Goal: Information Seeking & Learning: Find specific fact

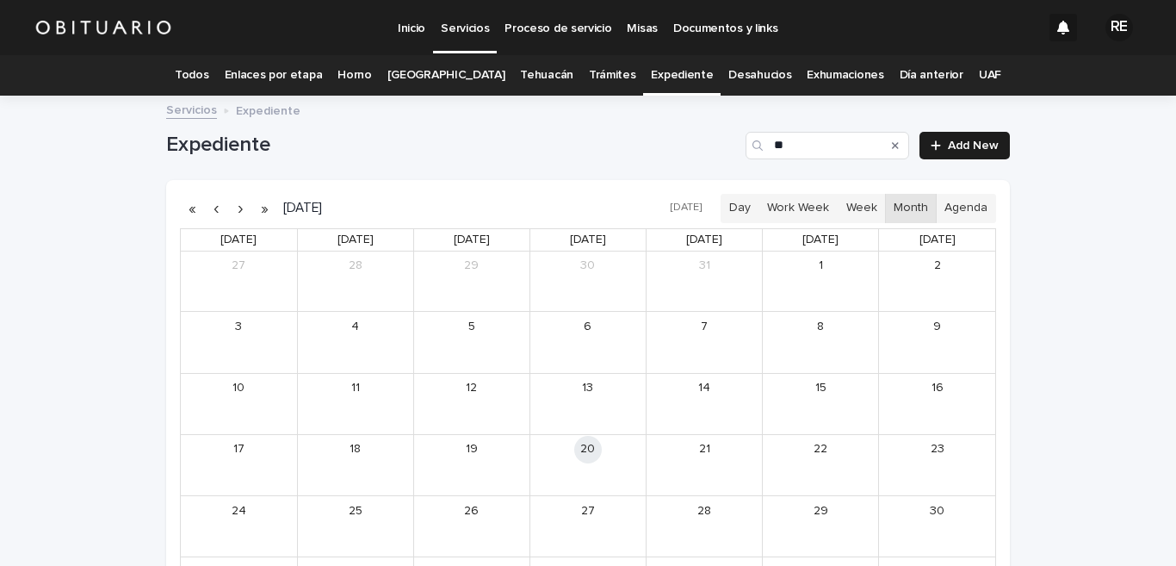
type input "*"
click at [785, 147] on input "******" at bounding box center [828, 146] width 164 height 28
click at [460, 469] on div "[PERSON_NAME]" at bounding box center [491, 473] width 74 height 12
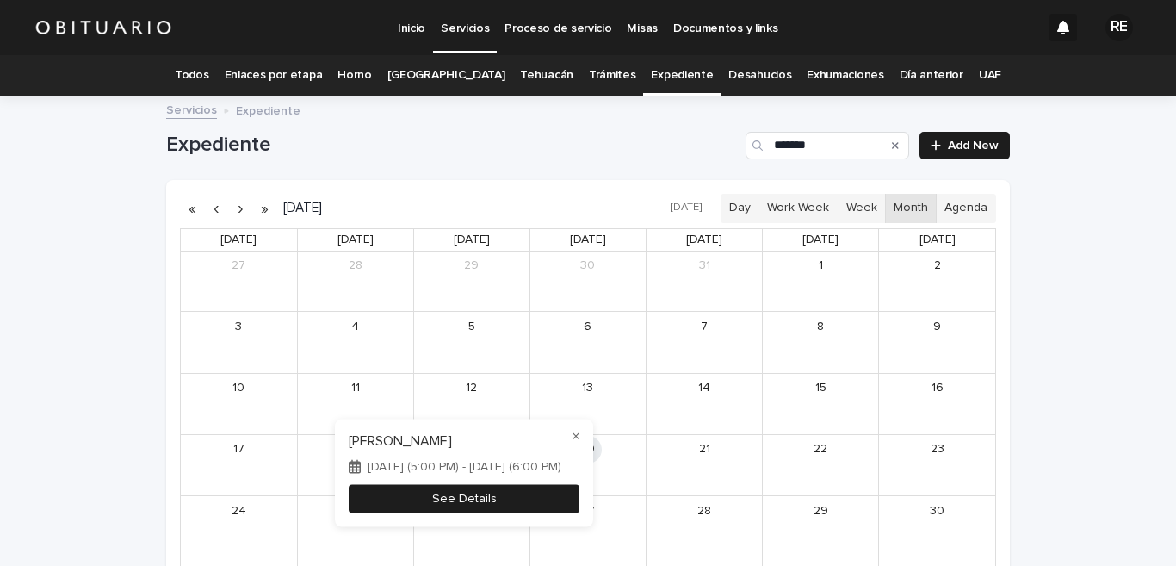
type input "*******"
click at [505, 496] on button "See Details" at bounding box center [464, 498] width 231 height 28
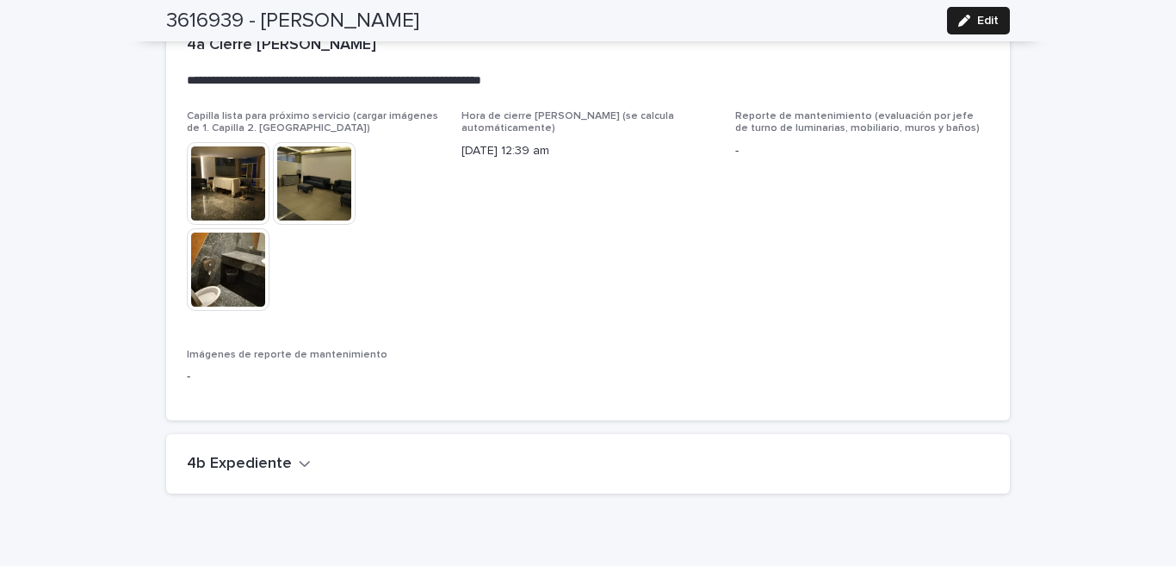
scroll to position [4201, 0]
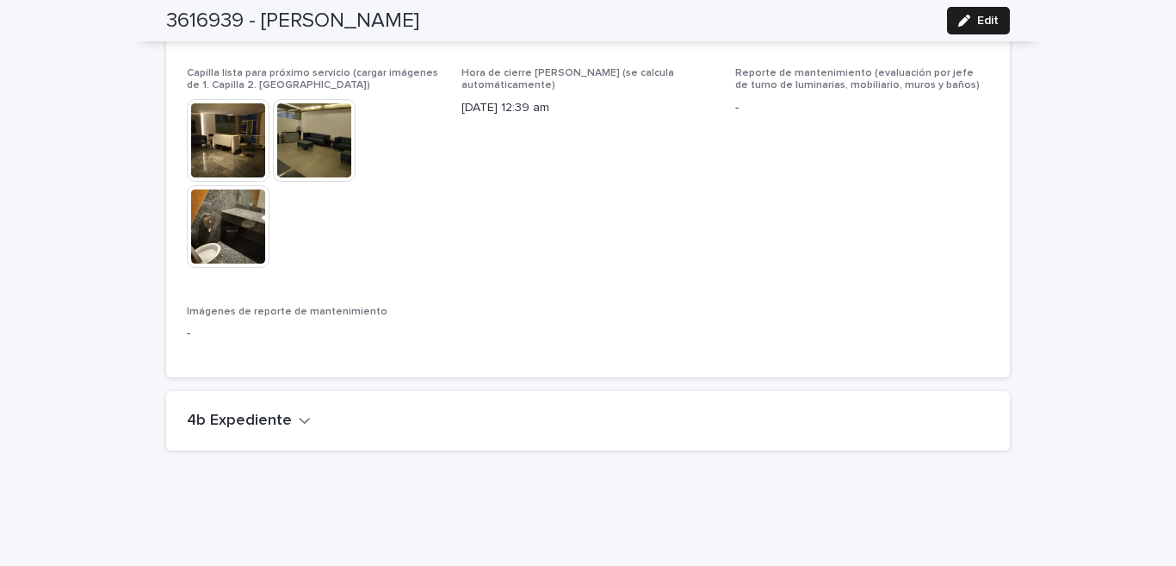
click at [300, 418] on icon "button" at bounding box center [305, 421] width 10 height 6
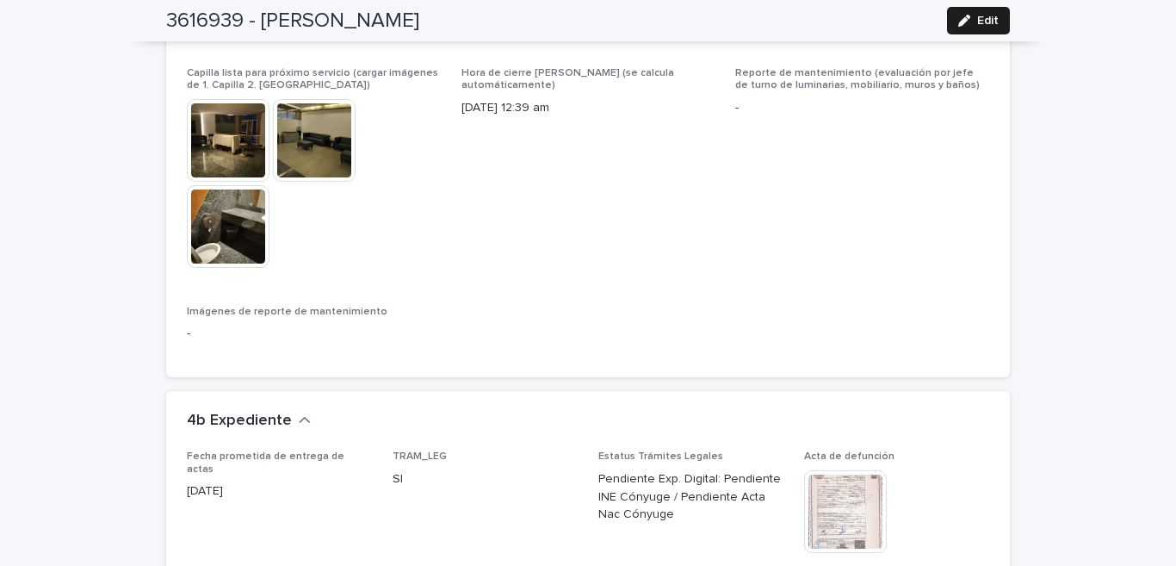
scroll to position [4371, 0]
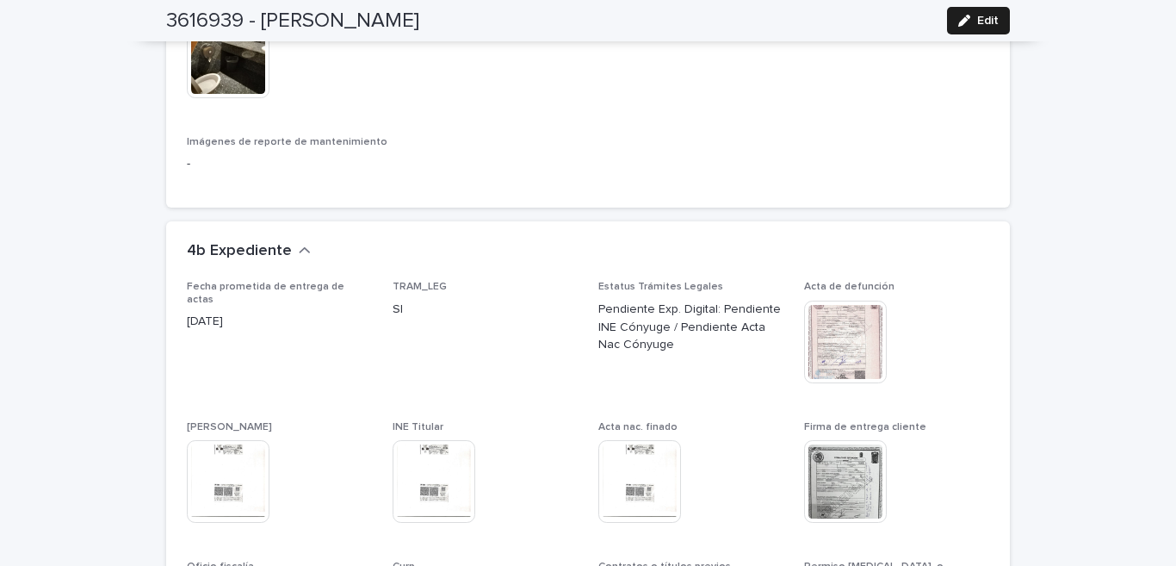
click at [840, 463] on img at bounding box center [845, 481] width 83 height 83
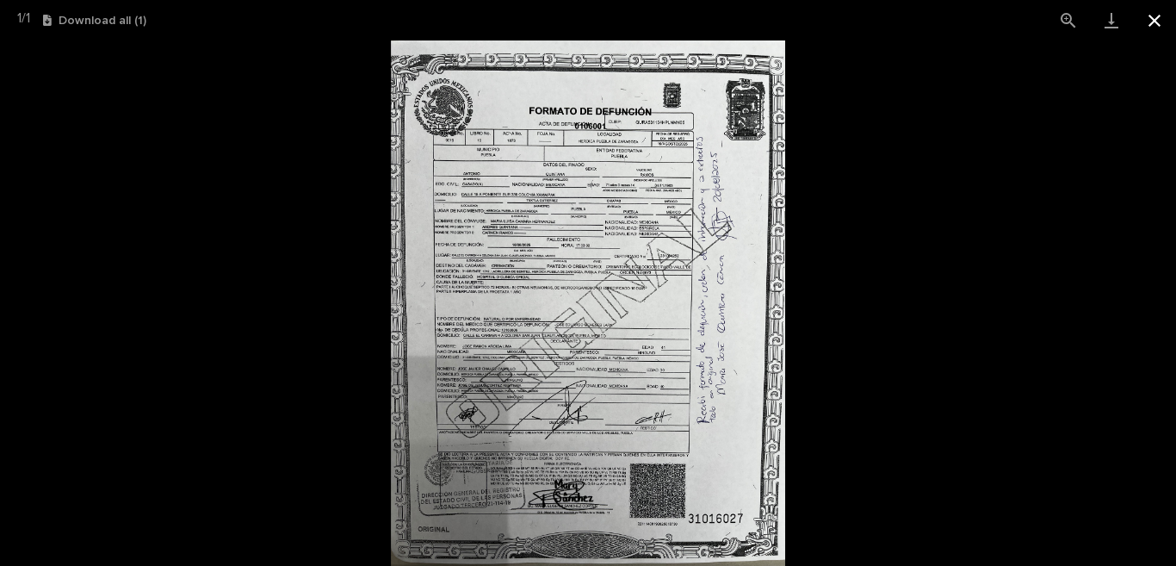
click at [1154, 23] on button "Close gallery" at bounding box center [1154, 20] width 43 height 40
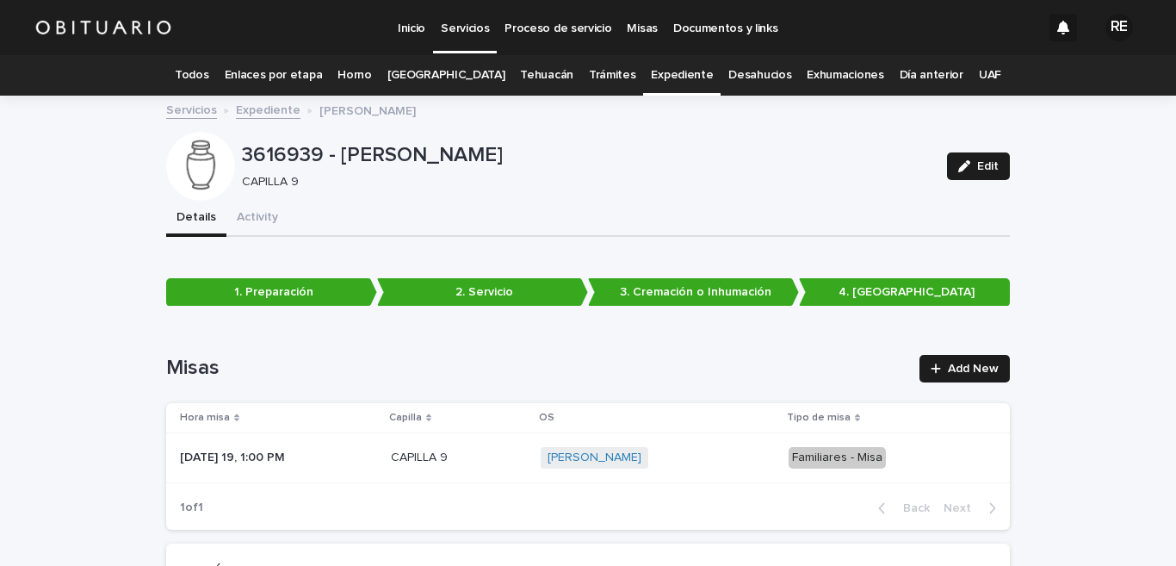
scroll to position [0, 0]
click at [208, 65] on link "Todos" at bounding box center [192, 75] width 34 height 40
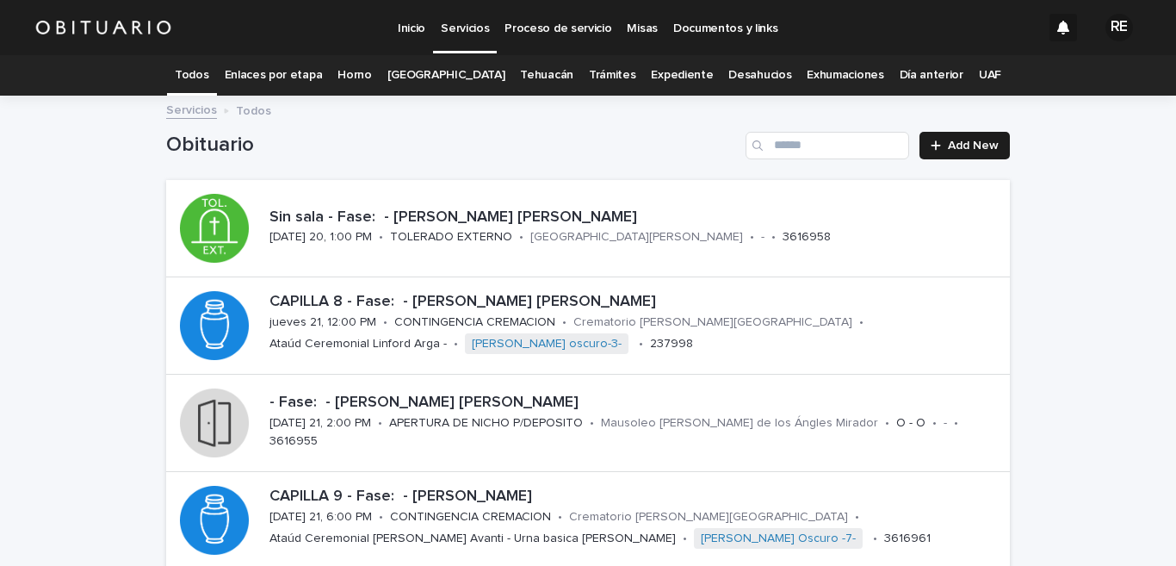
click at [743, 72] on link "Desahucios" at bounding box center [760, 75] width 63 height 40
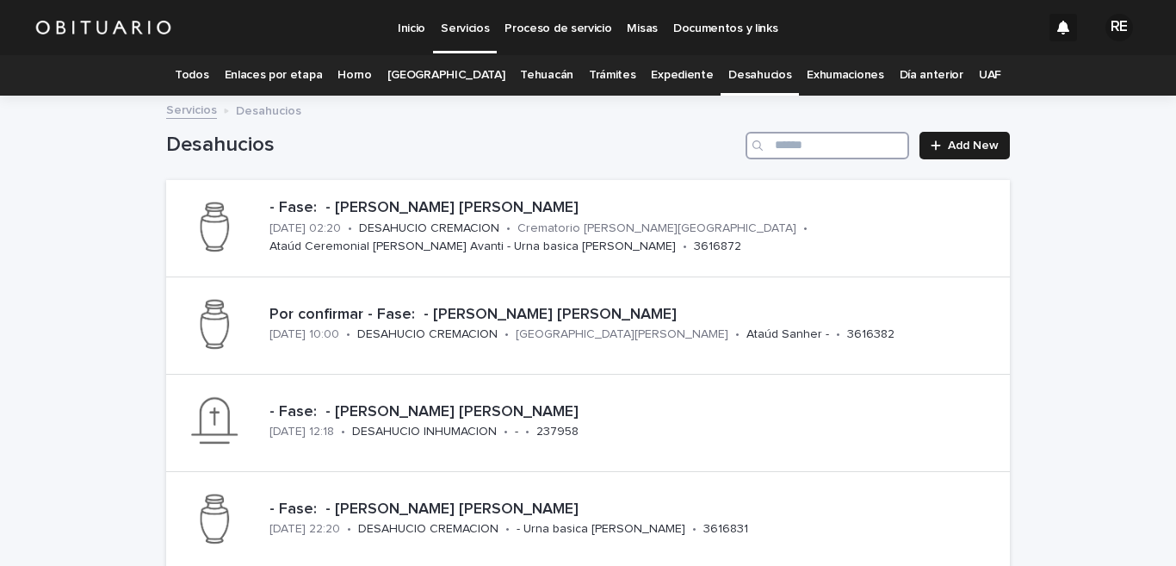
click at [785, 146] on input "Search" at bounding box center [828, 146] width 164 height 28
click at [654, 84] on link "Expediente" at bounding box center [682, 75] width 62 height 40
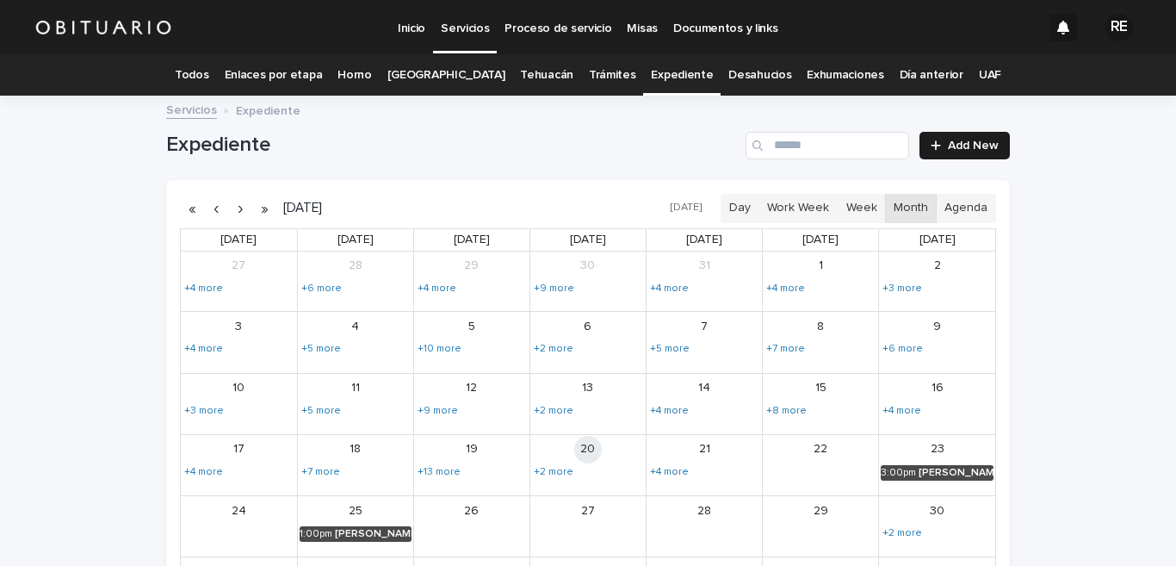
click at [208, 83] on link "Todos" at bounding box center [192, 75] width 34 height 40
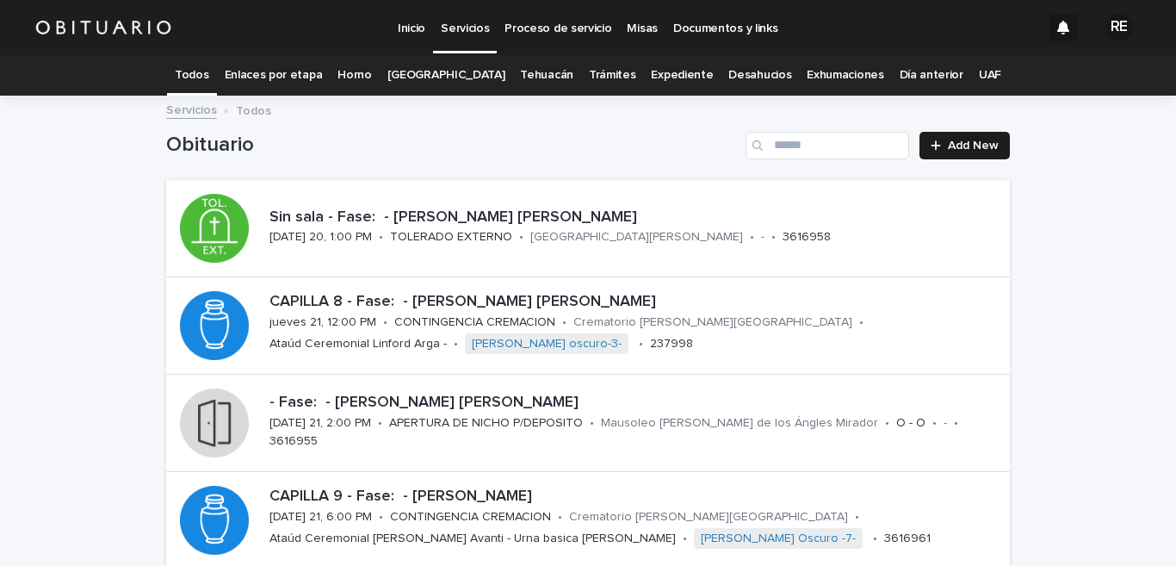
click at [729, 71] on link "Desahucios" at bounding box center [760, 75] width 63 height 40
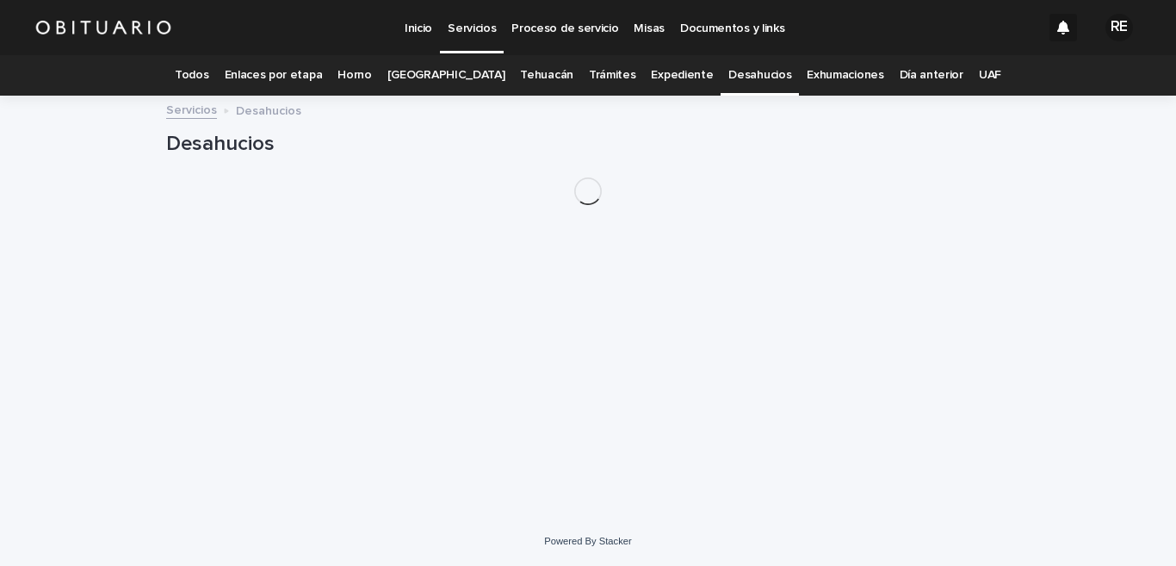
click at [665, 77] on link "Expediente" at bounding box center [682, 75] width 62 height 40
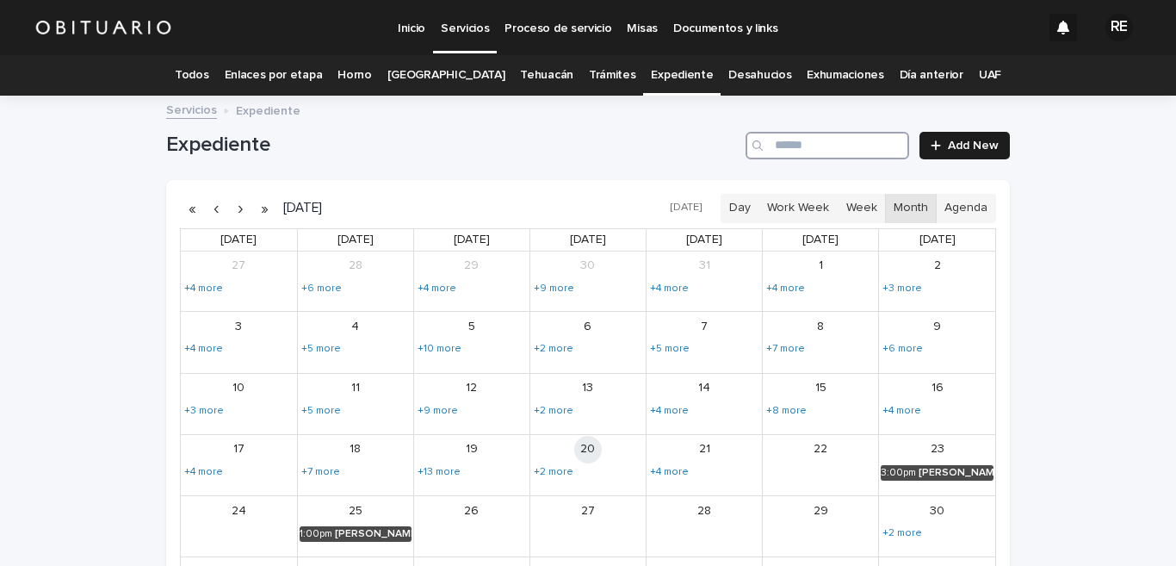
click at [798, 145] on input "Search" at bounding box center [828, 146] width 164 height 28
type input "*******"
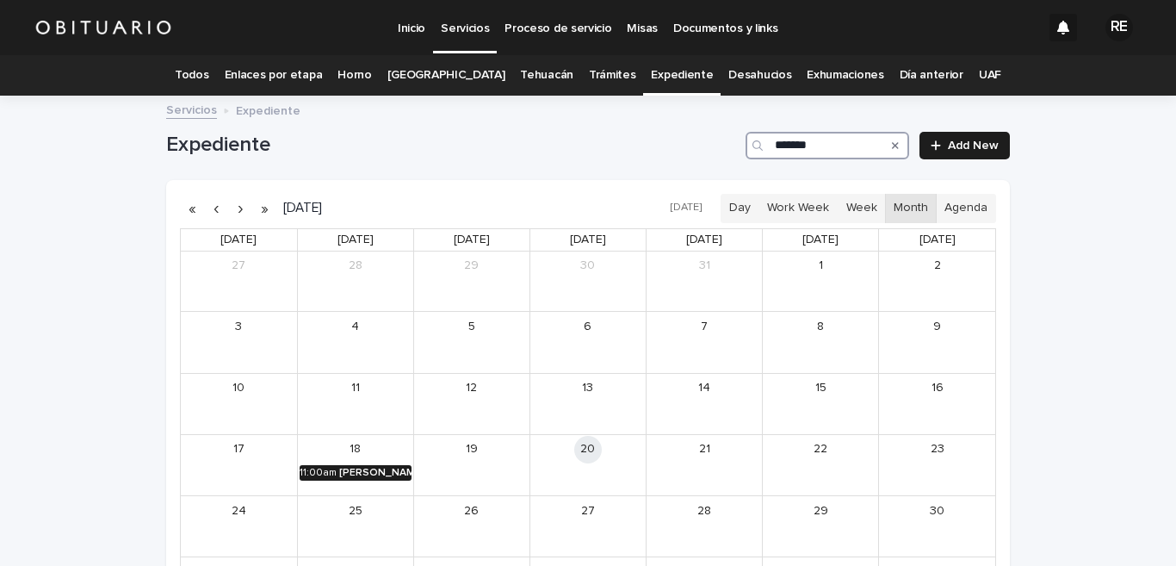
click at [377, 478] on div "[PERSON_NAME] [PERSON_NAME]" at bounding box center [375, 473] width 72 height 12
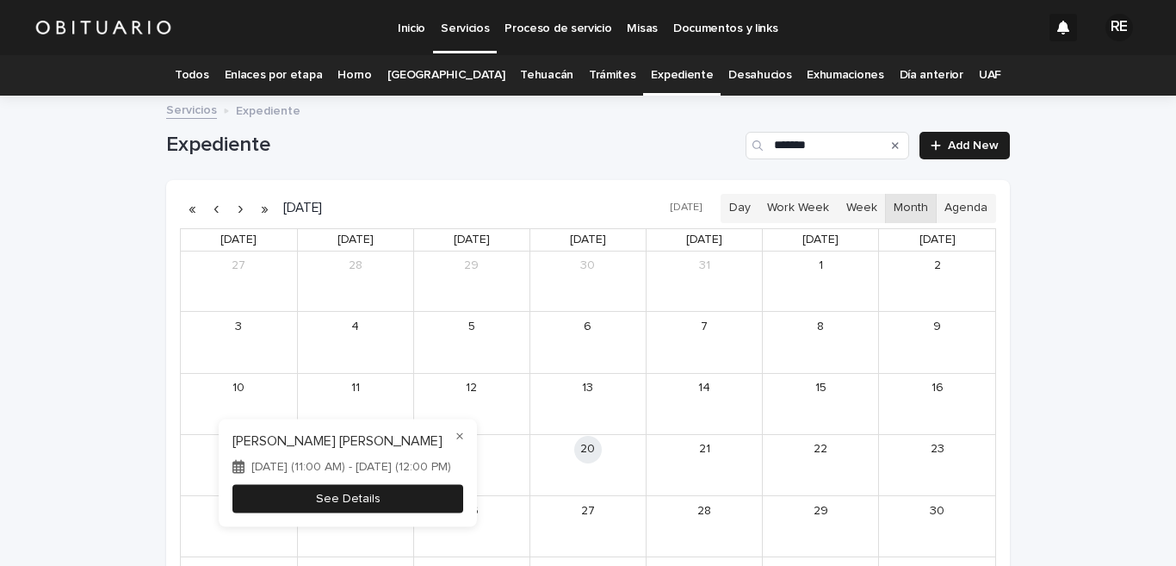
click at [329, 500] on button "See Details" at bounding box center [348, 498] width 231 height 28
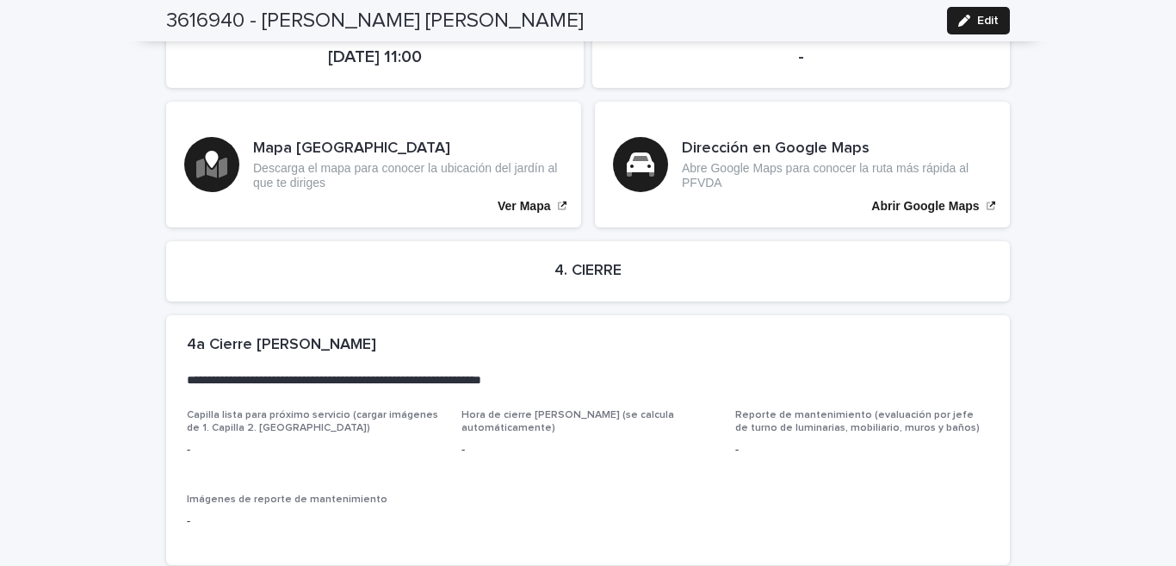
scroll to position [3584, 0]
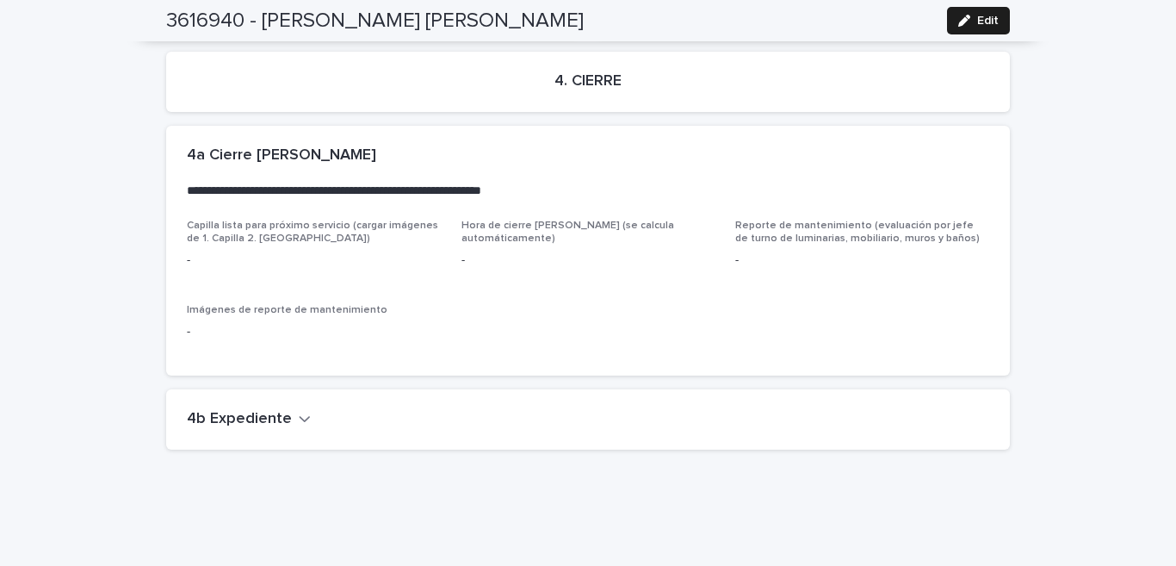
click at [299, 411] on icon "button" at bounding box center [305, 419] width 12 height 16
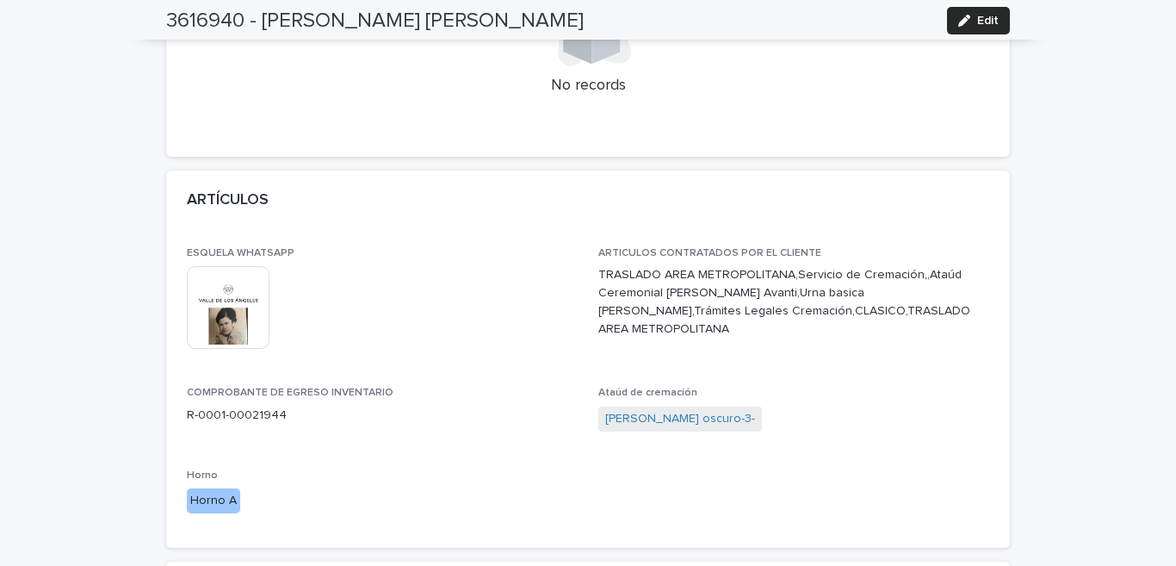
scroll to position [0, 0]
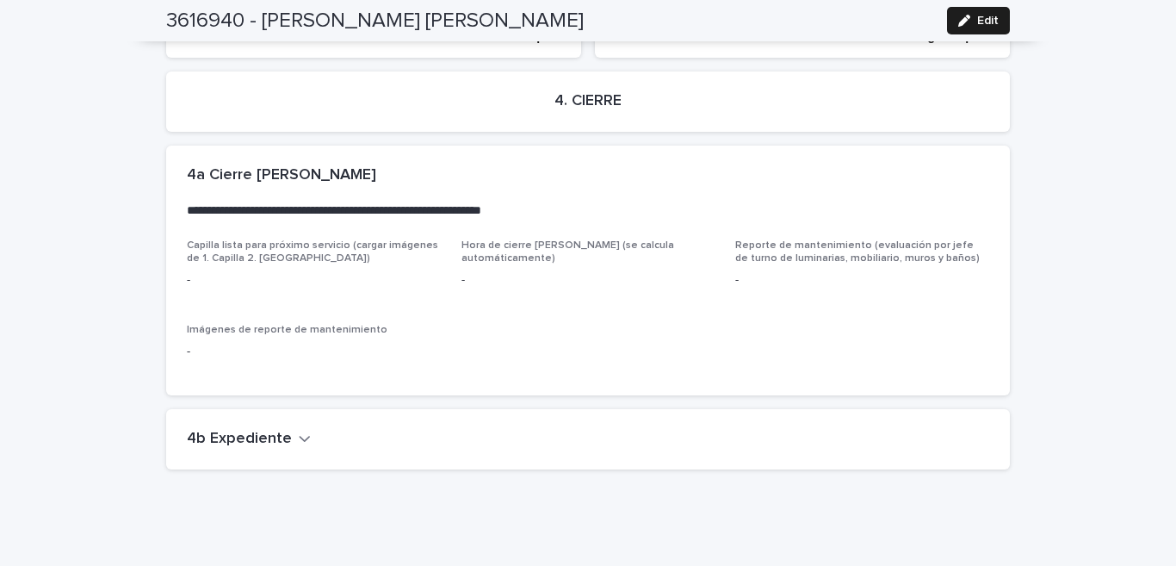
scroll to position [3584, 0]
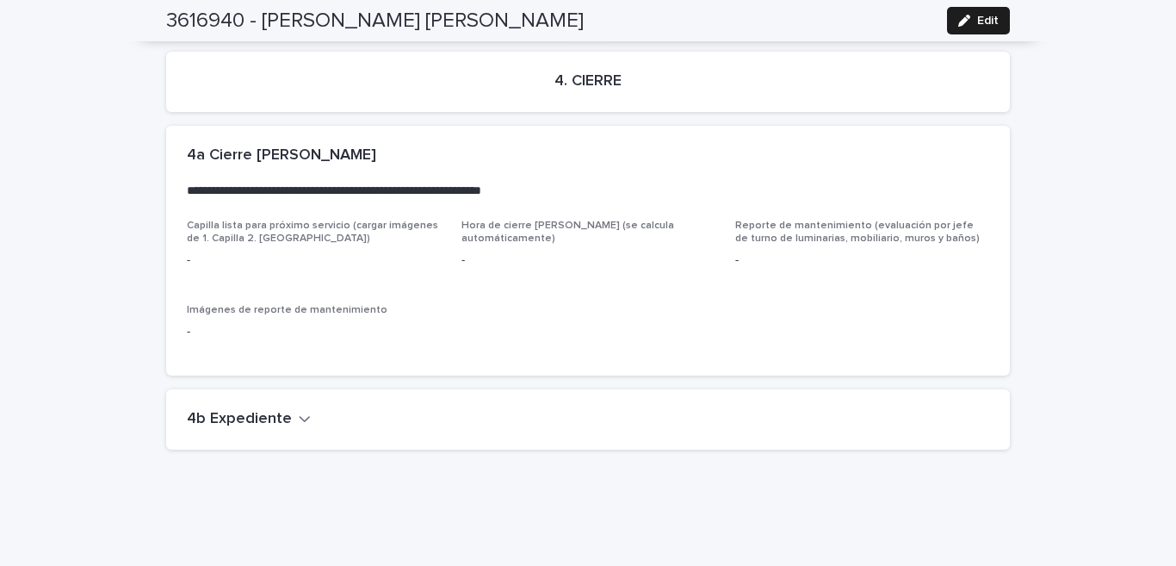
click at [299, 411] on icon "button" at bounding box center [305, 419] width 12 height 16
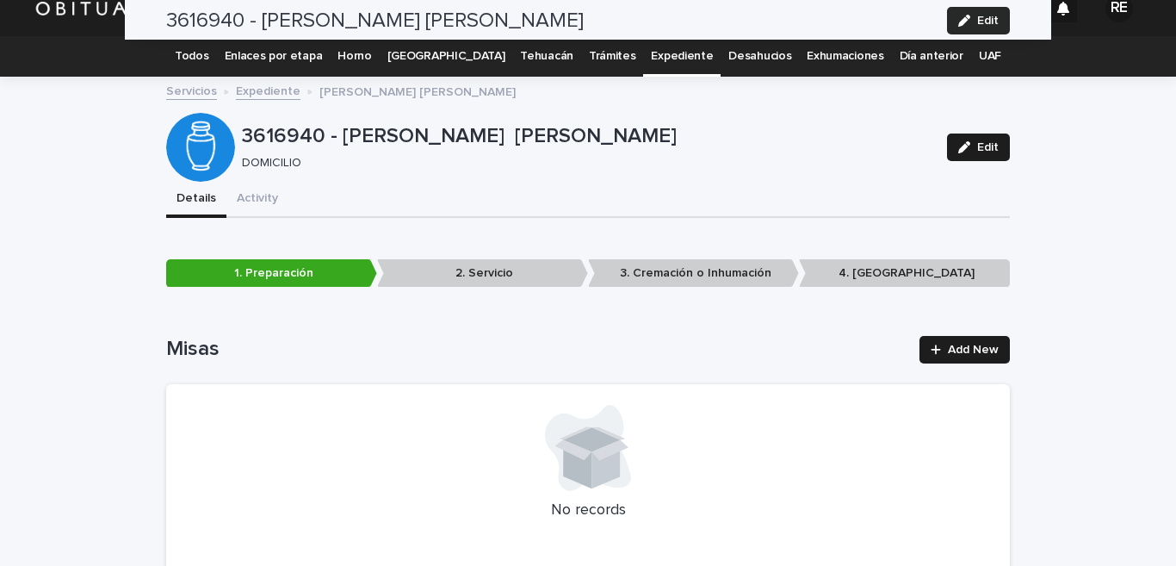
scroll to position [0, 0]
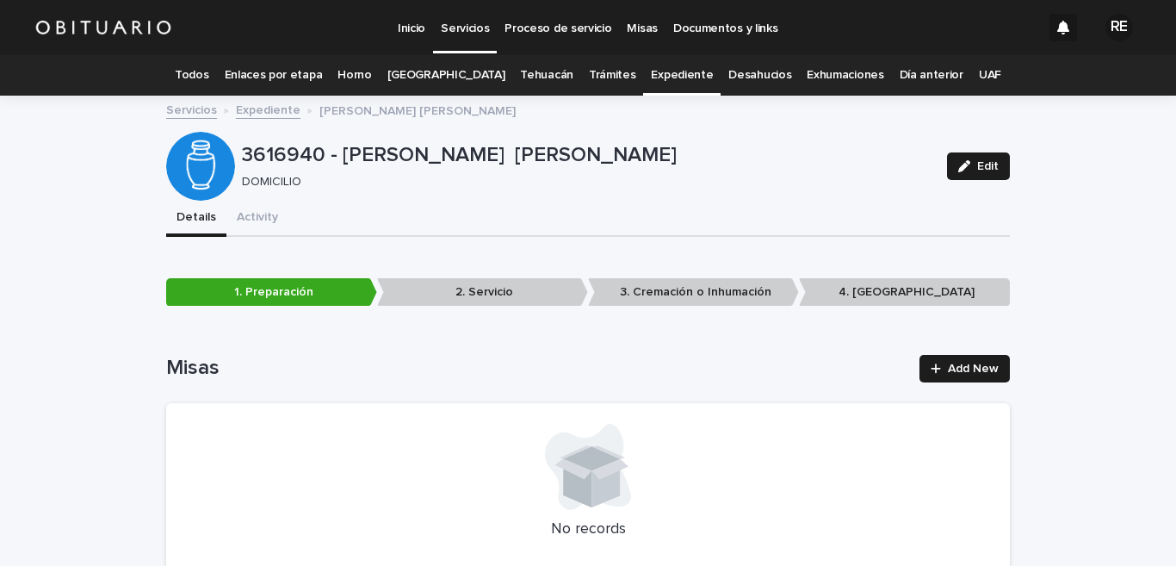
click at [208, 74] on link "Todos" at bounding box center [192, 75] width 34 height 40
